Goal: Find specific page/section: Find specific page/section

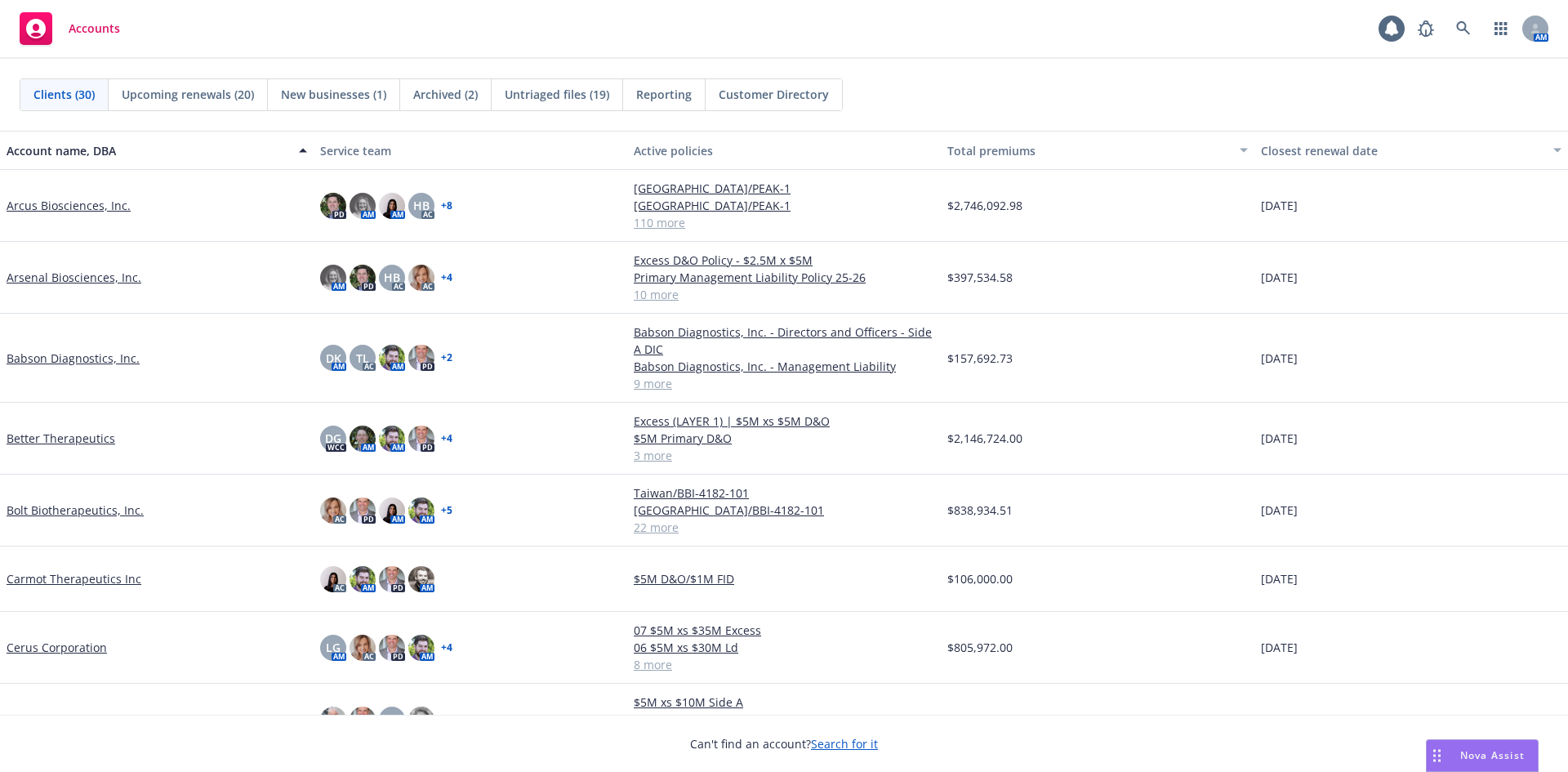
click at [652, 100] on span "Reporting" at bounding box center [663, 95] width 55 height 18
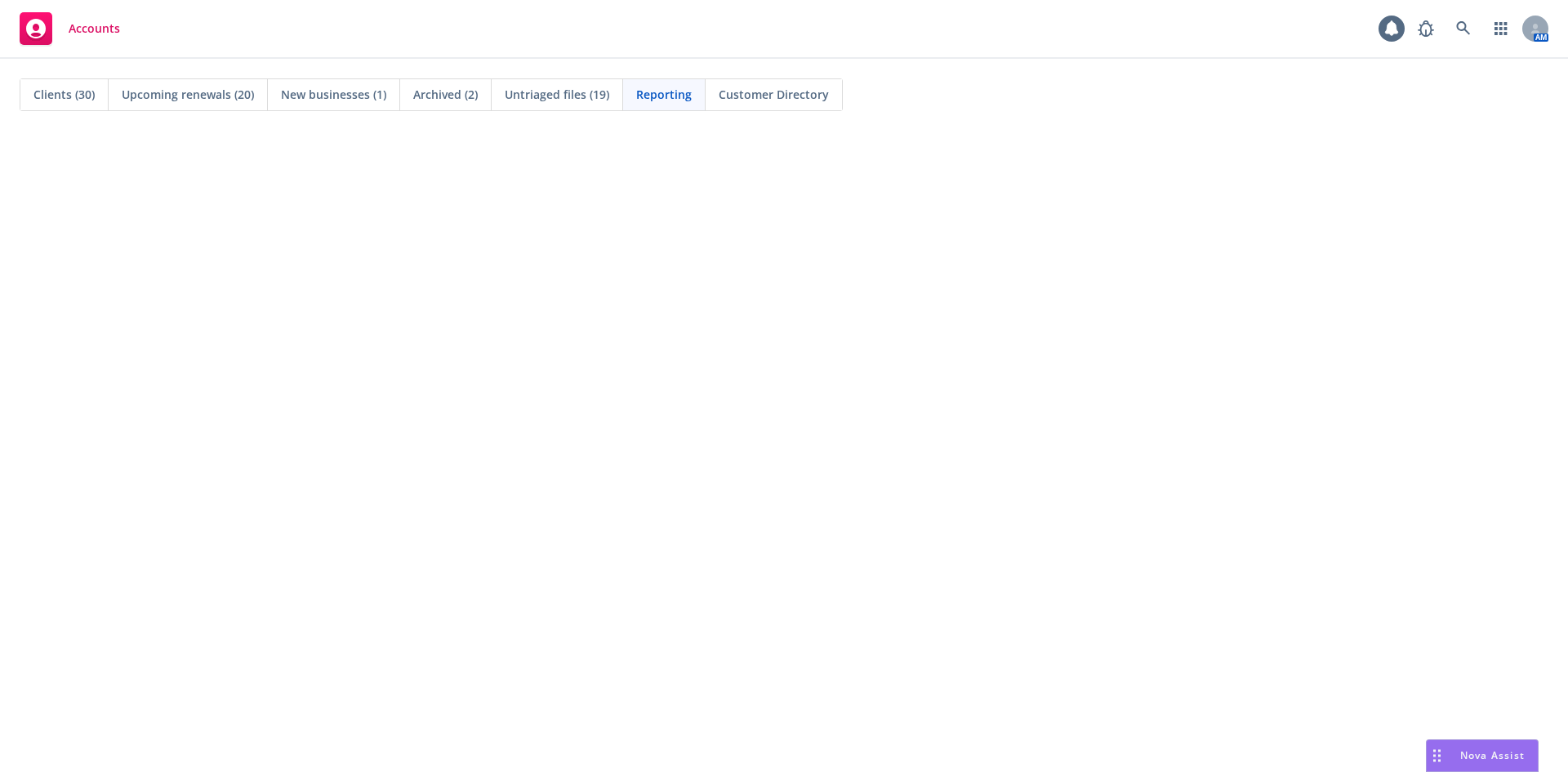
click at [110, 37] on div "Accounts" at bounding box center [69, 28] width 101 height 32
